Goal: Task Accomplishment & Management: Complete application form

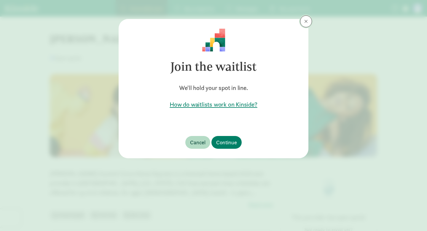
click at [304, 22] on button at bounding box center [306, 21] width 12 height 12
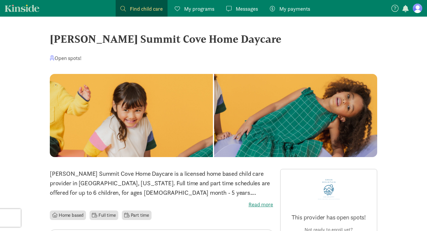
click at [192, 10] on span "My programs" at bounding box center [199, 9] width 30 height 8
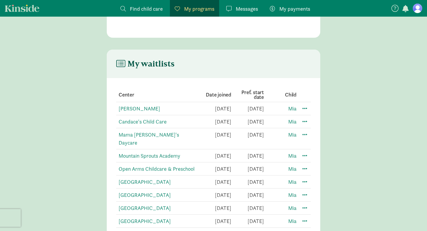
scroll to position [103, 0]
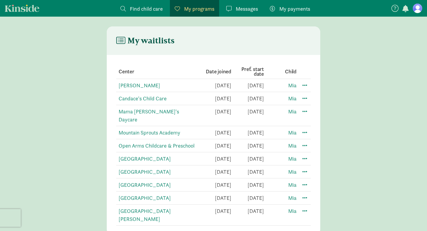
click at [125, 8] on span at bounding box center [122, 8] width 5 height 5
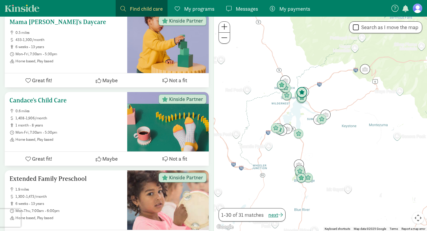
scroll to position [134, 0]
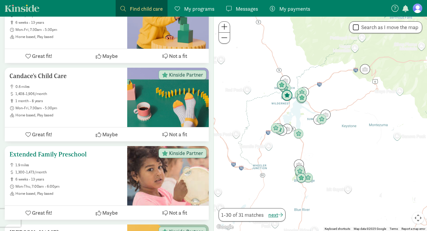
scroll to position [150, 0]
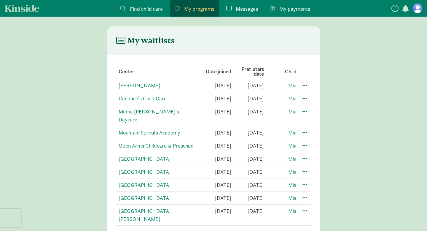
scroll to position [103, 0]
click at [219, 89] on td "[DATE]" at bounding box center [215, 85] width 33 height 13
click at [122, 8] on span at bounding box center [122, 8] width 5 height 5
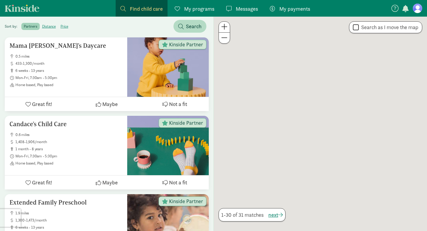
scroll to position [91, 0]
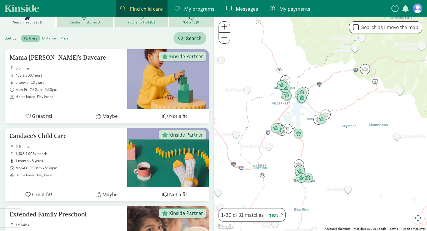
click at [120, 11] on link "Find child care Find" at bounding box center [142, 8] width 52 height 17
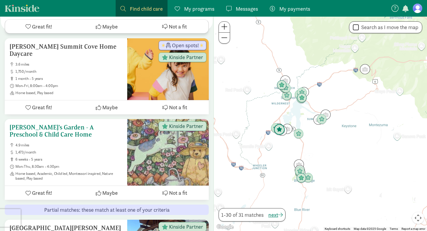
scroll to position [555, 0]
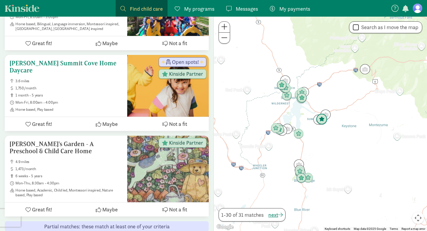
click at [77, 60] on h5 "[PERSON_NAME] Summit Cove Home Daycare" at bounding box center [65, 67] width 113 height 14
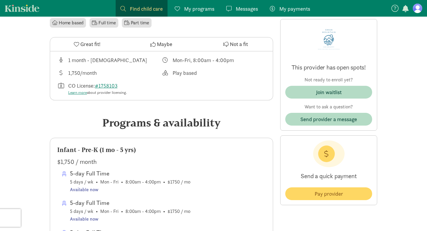
scroll to position [193, 0]
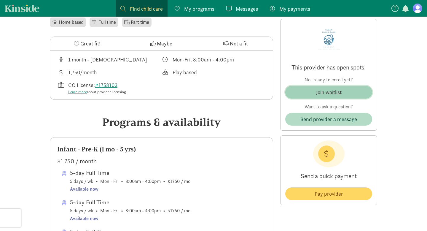
click at [343, 94] on span "Join waitlist" at bounding box center [328, 92] width 77 height 8
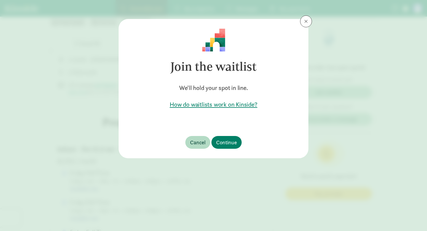
click at [219, 106] on h5 "How do waitlists work on Kinside?" at bounding box center [213, 104] width 171 height 8
click at [226, 140] on span "Continue" at bounding box center [226, 142] width 21 height 8
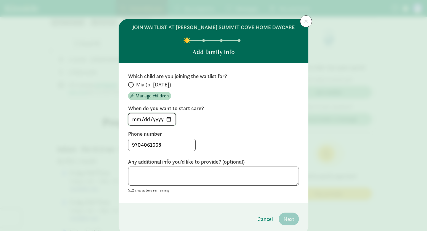
click at [169, 117] on input "2025-09-02" at bounding box center [151, 119] width 47 height 12
type input "2026-01-26"
click at [176, 180] on textarea at bounding box center [213, 175] width 171 height 19
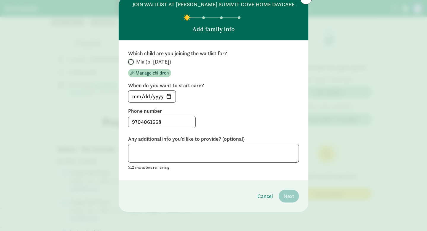
click at [130, 62] on input "Mia (b. October 2025)" at bounding box center [130, 62] width 4 height 4
radio input "true"
click at [290, 196] on span "Next" at bounding box center [288, 196] width 11 height 8
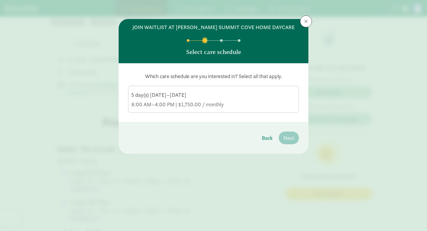
click at [222, 101] on div "8:00 AM–4:00 PM | $1,750.00 / monthly" at bounding box center [213, 104] width 164 height 7
click at [0, 0] on input "5 day(s) Monday–Friday 8:00 AM–4:00 PM | $1,750.00 / monthly" at bounding box center [0, 0] width 0 height 0
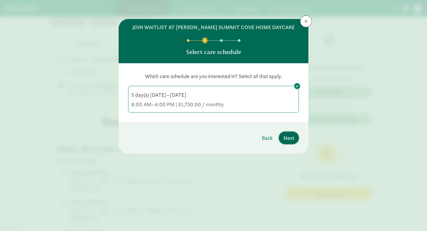
click at [289, 141] on span "Next" at bounding box center [288, 138] width 11 height 8
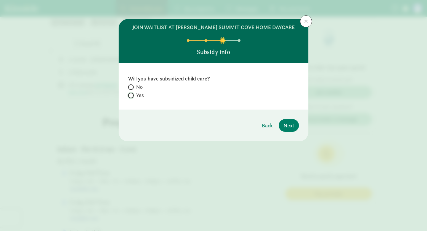
click at [132, 95] on input "Yes" at bounding box center [130, 95] width 4 height 4
radio input "true"
click at [287, 124] on span "Next" at bounding box center [288, 125] width 11 height 8
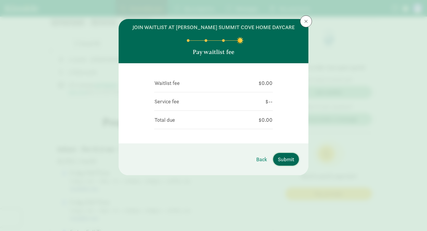
click at [287, 160] on span "Submit" at bounding box center [286, 159] width 16 height 8
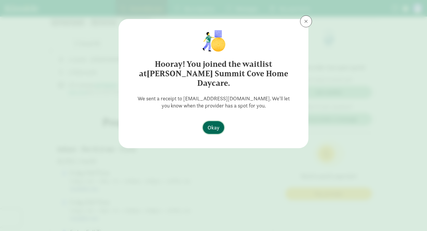
click at [211, 123] on span "Okay" at bounding box center [214, 127] width 12 height 8
click at [215, 123] on span "Okay" at bounding box center [214, 127] width 12 height 8
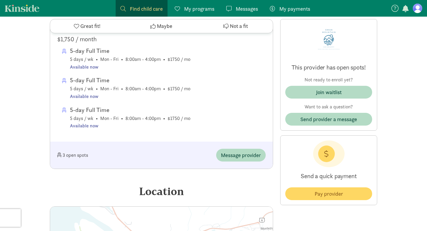
scroll to position [314, 0]
